Goal: Task Accomplishment & Management: Complete application form

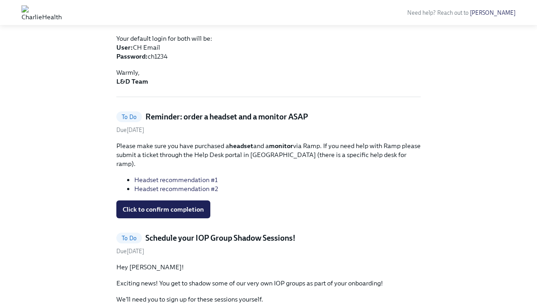
scroll to position [284, 0]
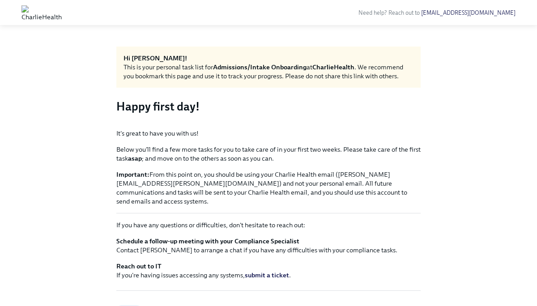
scroll to position [828, 0]
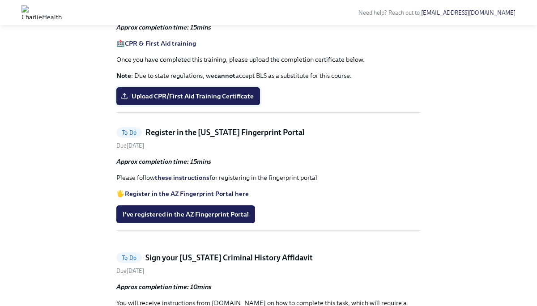
click at [206, 101] on span "Upload CPR/First Aid Training Certificate" at bounding box center [188, 96] width 131 height 9
click at [0, 0] on input "Upload CPR/First Aid Training Certificate" at bounding box center [0, 0] width 0 height 0
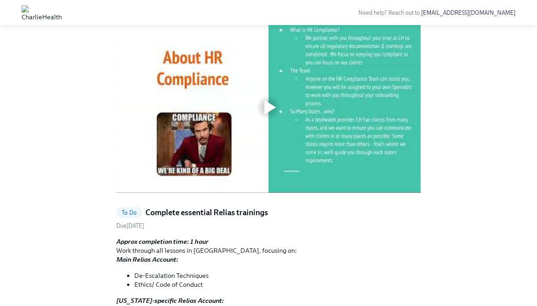
scroll to position [347, 0]
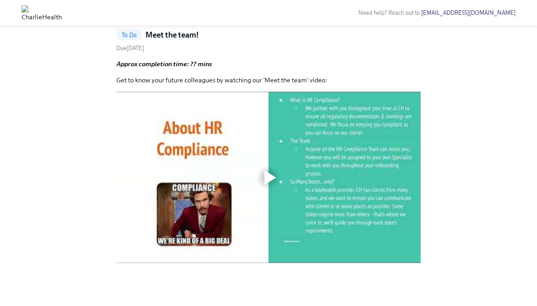
click at [265, 186] on div at bounding box center [268, 177] width 29 height 29
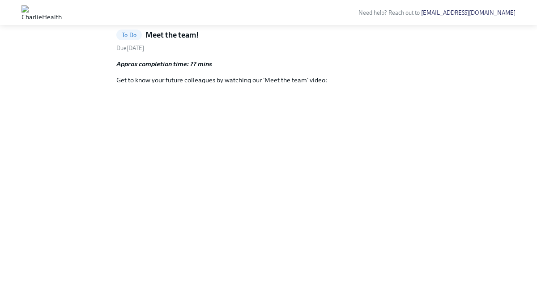
scroll to position [0, 0]
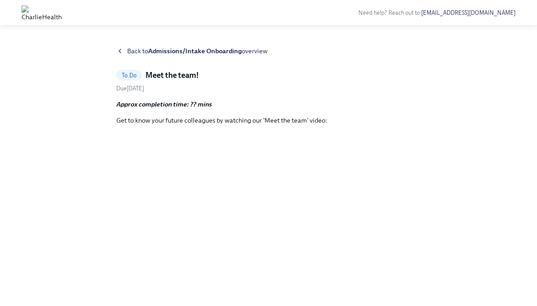
click at [123, 51] on icon at bounding box center [119, 50] width 7 height 7
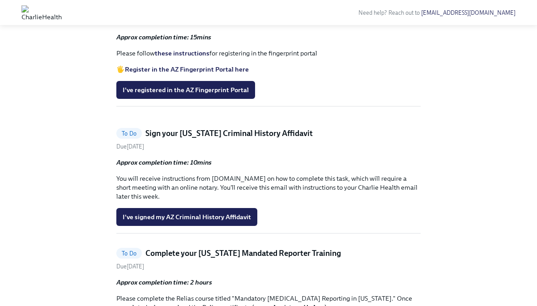
scroll to position [820, 0]
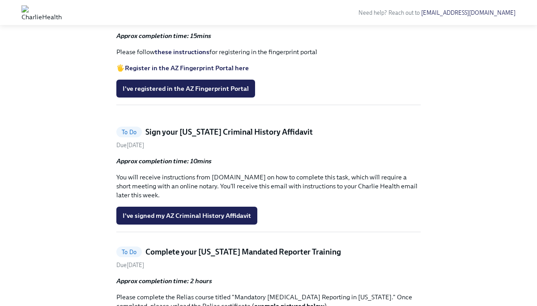
click at [160, 72] on strong "Register in the AZ Fingerprint Portal here" at bounding box center [187, 68] width 124 height 8
click at [185, 56] on link "these instructions" at bounding box center [182, 52] width 55 height 8
click at [212, 98] on button "I've registered in the AZ Fingerprint Portal" at bounding box center [185, 89] width 139 height 18
